Goal: Task Accomplishment & Management: Manage account settings

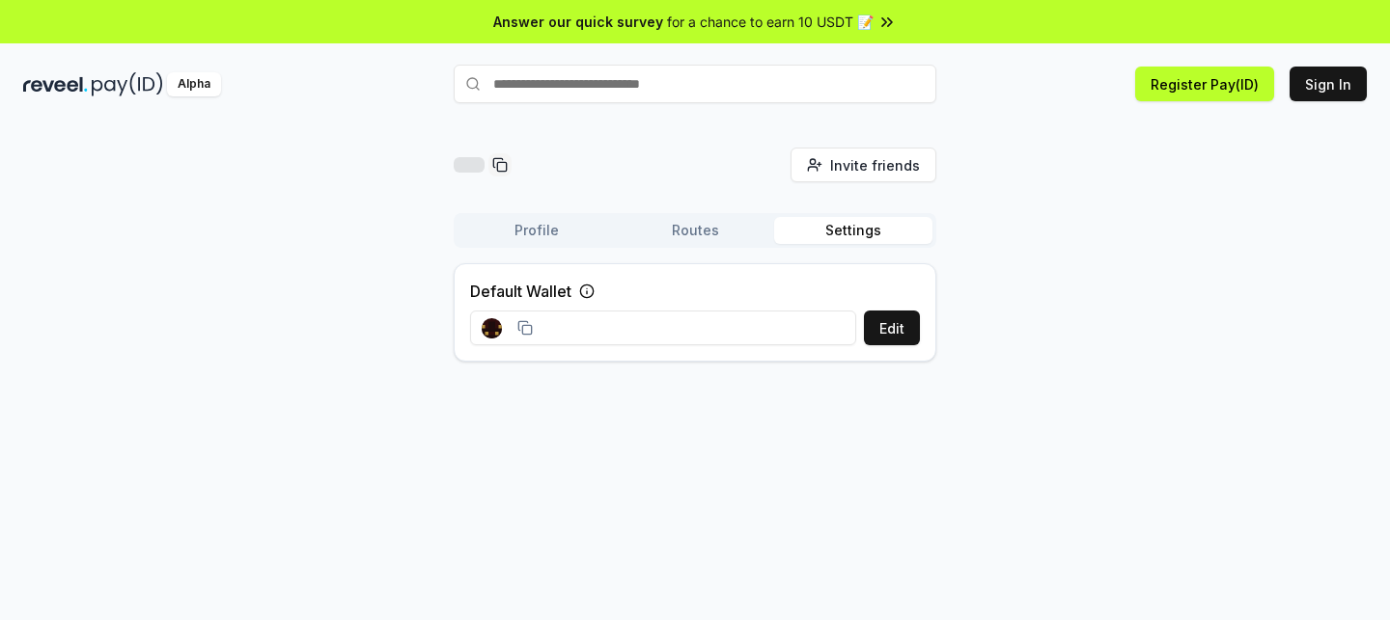
click at [850, 228] on button "Settings" at bounding box center [853, 230] width 158 height 27
click at [711, 238] on button "Routes" at bounding box center [695, 230] width 158 height 27
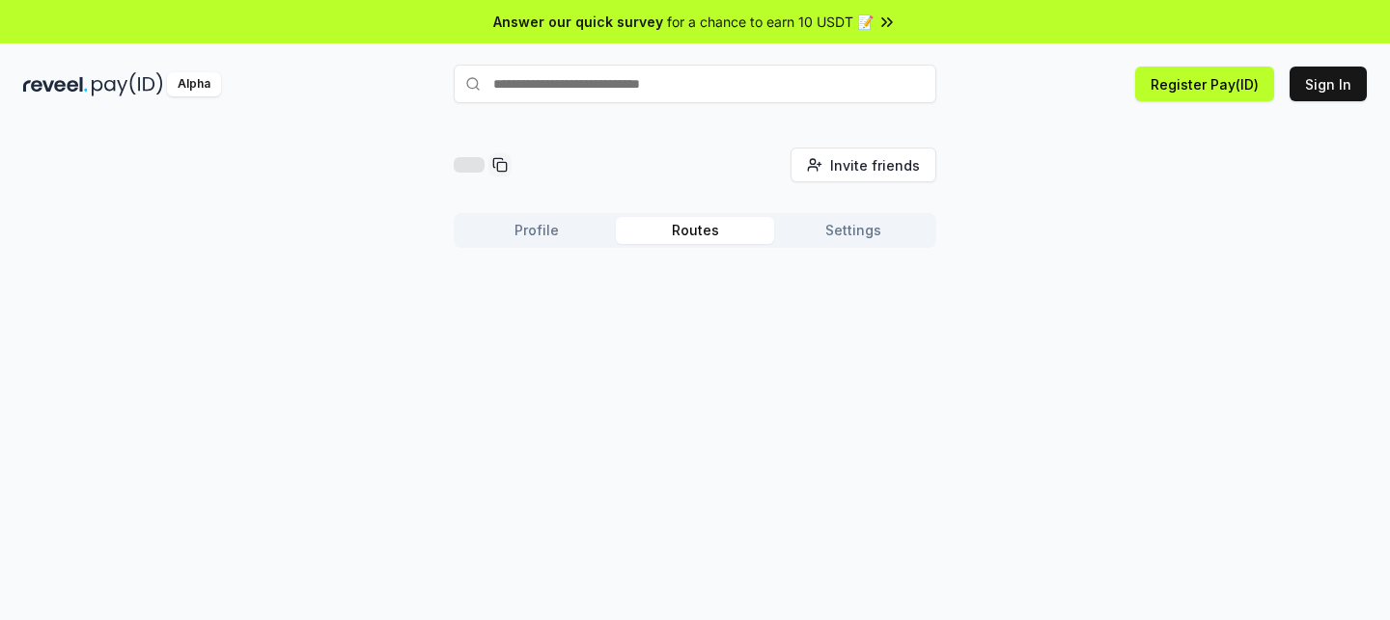
click at [550, 240] on button "Profile" at bounding box center [536, 230] width 158 height 27
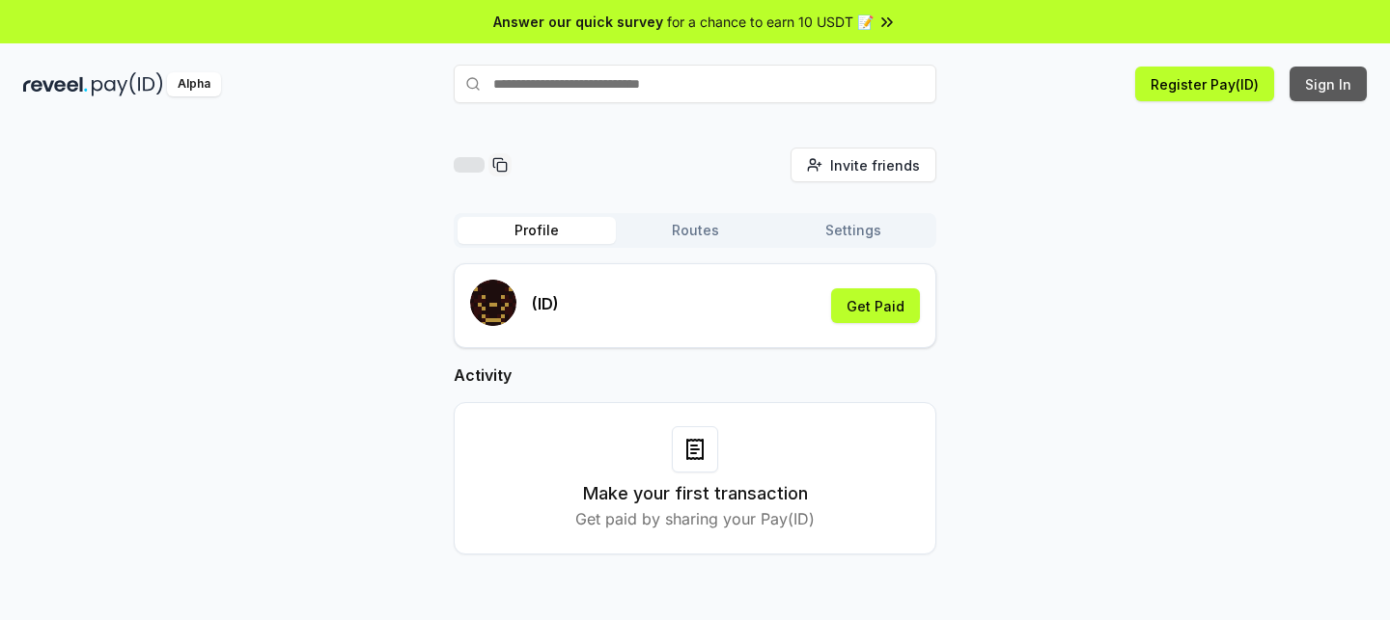
click at [1325, 86] on button "Sign In" at bounding box center [1327, 84] width 77 height 35
